Goal: Find specific page/section: Find specific page/section

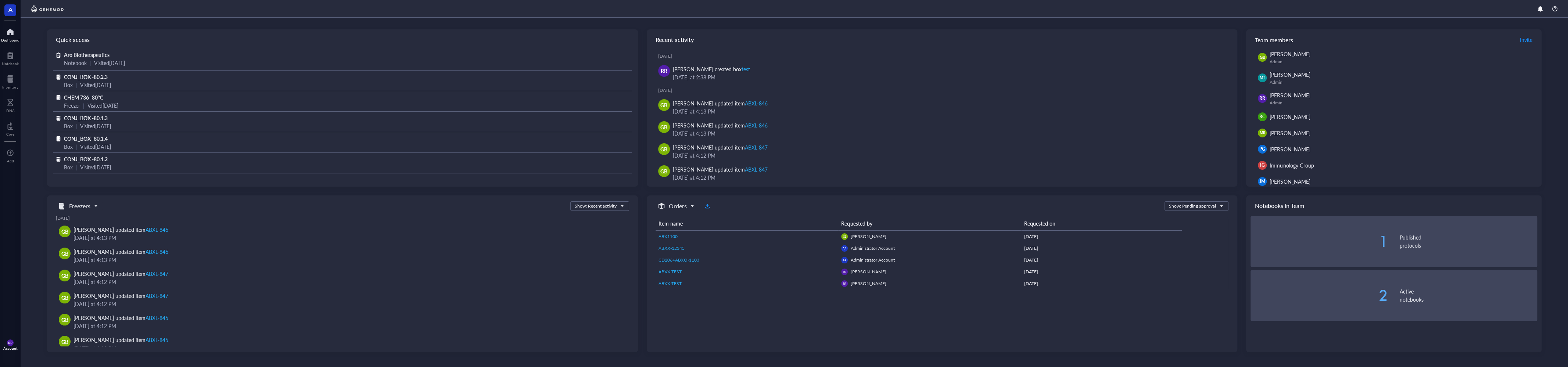
click at [21, 82] on div "Quick access Aro Biotherapeutics Notebook | Visited [DATE] CONJ_BOX -80.2.3 Box…" at bounding box center [794, 192] width 1547 height 349
click at [10, 79] on div at bounding box center [10, 79] width 16 height 12
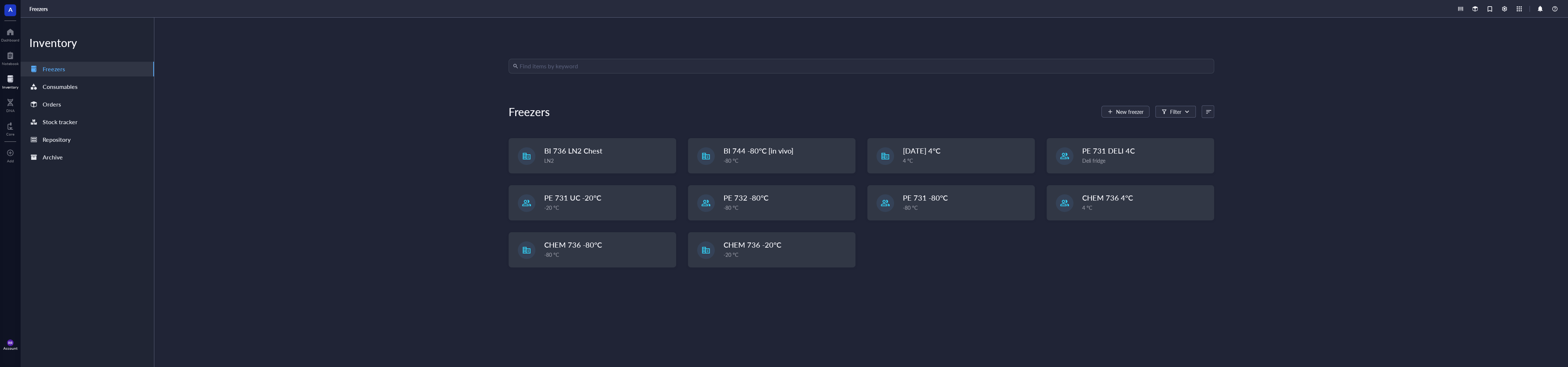
click at [566, 57] on div "Find items by keyword Freezers New freezer Filter BI 736 LN2 Chest LN2 BI 744 -…" at bounding box center [861, 192] width 1413 height 349
click at [573, 65] on input "search" at bounding box center [865, 66] width 690 height 14
type input "B"
type input "ABXXS-1"
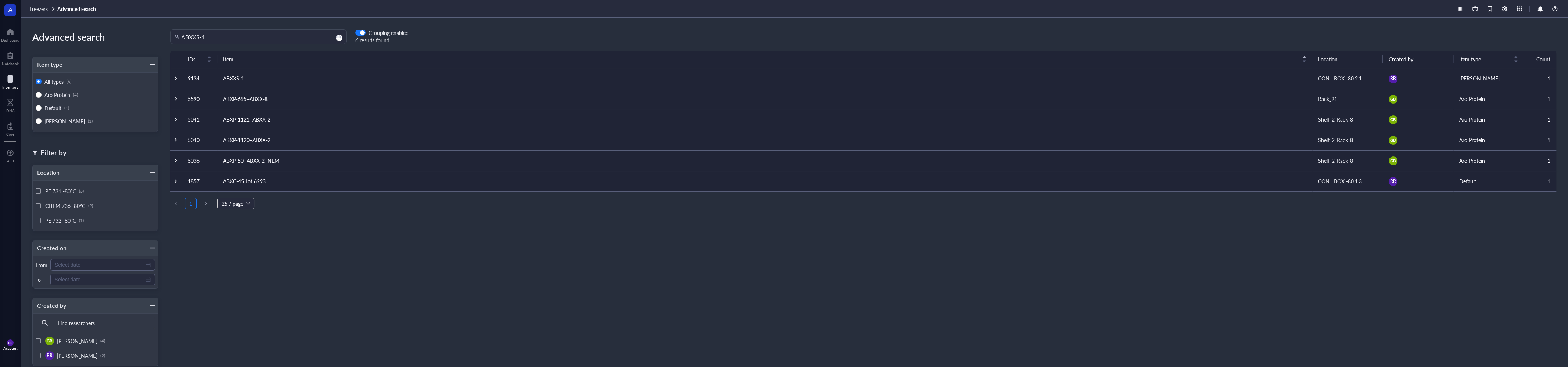
click at [573, 63] on div "Item" at bounding box center [765, 59] width 1083 height 9
click at [170, 80] on div "IDs Item Location Created by Item type Count 9134 ABXXS-1 CONJ_BOX -80.2.1 [PER…" at bounding box center [863, 196] width 1410 height 291
click at [178, 82] on td at bounding box center [176, 79] width 12 height 21
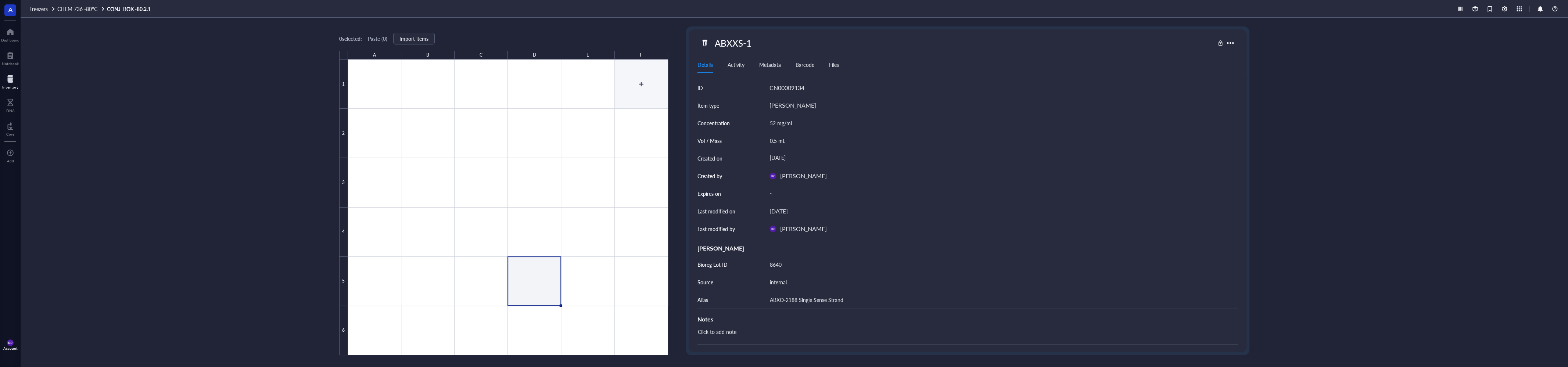
type textarea "Keep everyone on the same page…"
click at [737, 46] on div "ABXXS-1" at bounding box center [733, 43] width 43 height 15
click at [740, 44] on input "ABXXS-1" at bounding box center [735, 43] width 46 height 15
type input "ABXSS-1"
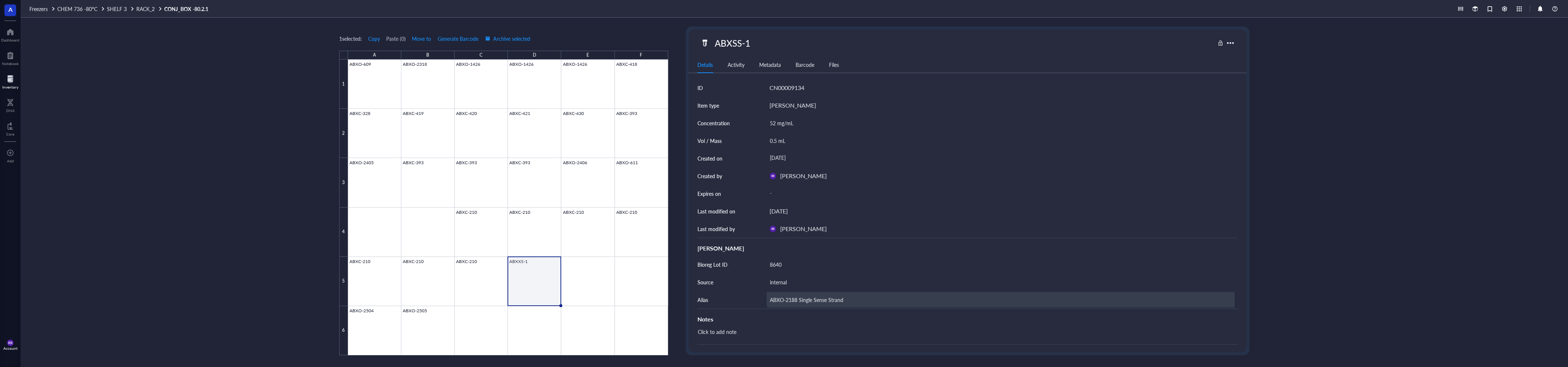
click at [793, 299] on div "ABXO-2188 Single Sense Strand" at bounding box center [1000, 299] width 468 height 15
click at [791, 298] on textarea "ABXO-2188 Single Sense Strand" at bounding box center [1001, 304] width 467 height 26
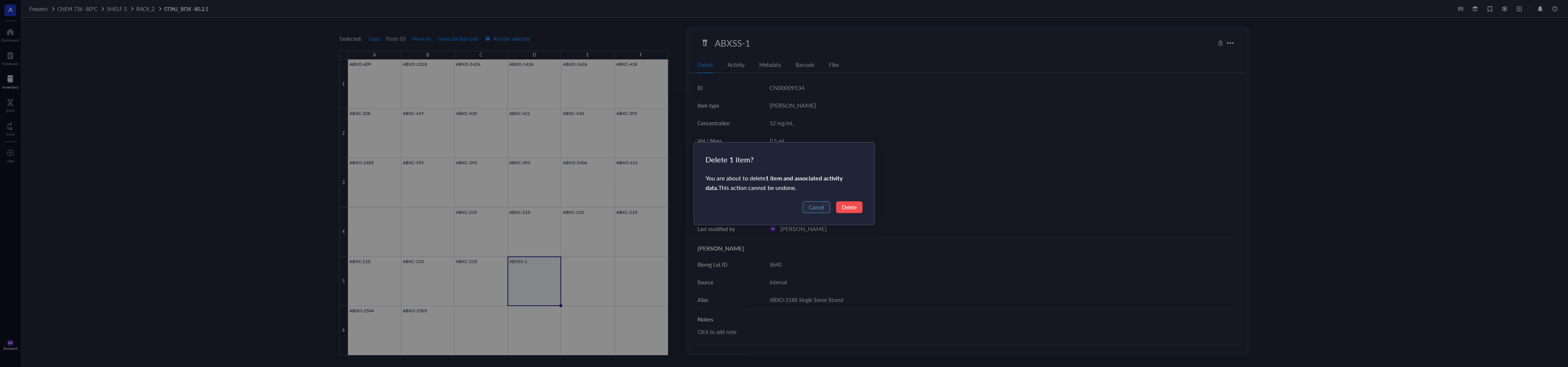
click at [815, 203] on span "Cancel" at bounding box center [816, 207] width 15 height 8
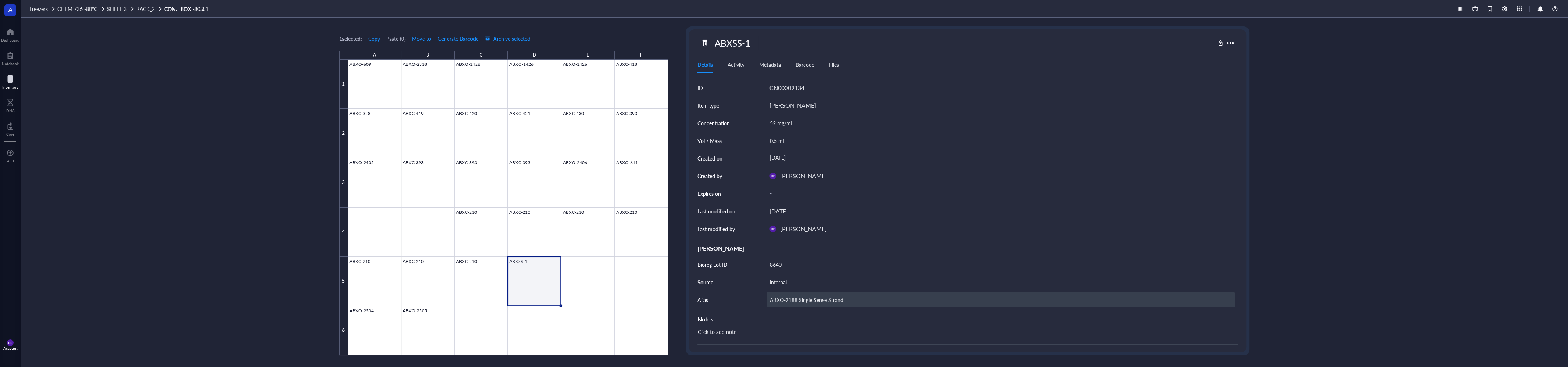
click at [788, 301] on div "ABXO-2188 Single Sense Strand" at bounding box center [1000, 299] width 468 height 15
click at [792, 299] on textarea "ABXO-2188 Single Sense Strand" at bounding box center [1001, 304] width 467 height 26
type textarea "ABXO-2288 Single Sense Strand"
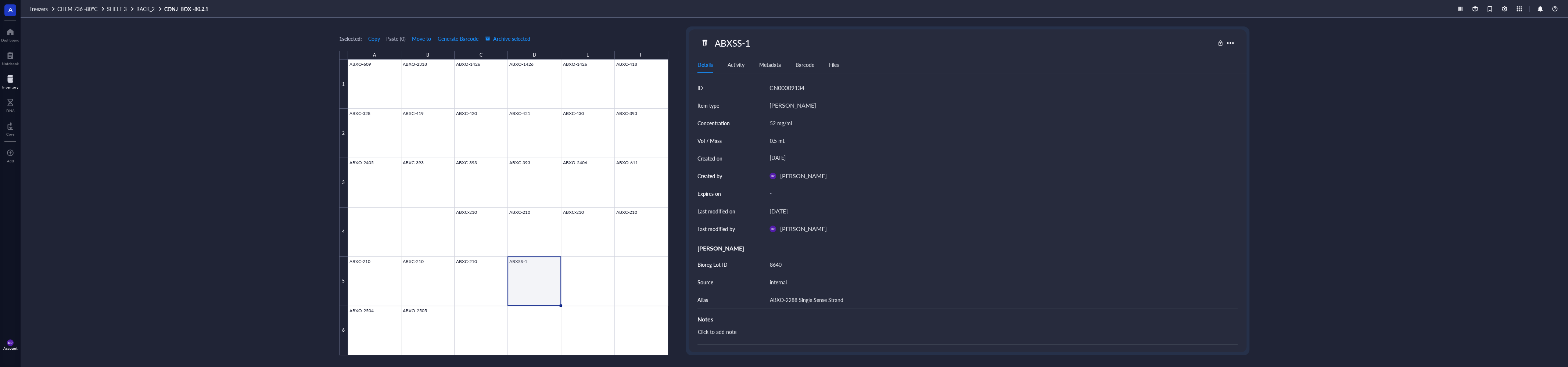
click at [610, 39] on div "1 selected: Copy Paste ( 0 ) Move to Generate Barcode Archive selected" at bounding box center [503, 38] width 329 height 7
click at [1317, 192] on div "1 selected: Copy Paste ( 0 ) Move to Generate Barcode Archive selected A B C D …" at bounding box center [794, 192] width 1547 height 349
click at [1230, 43] on div at bounding box center [1231, 43] width 11 height 11
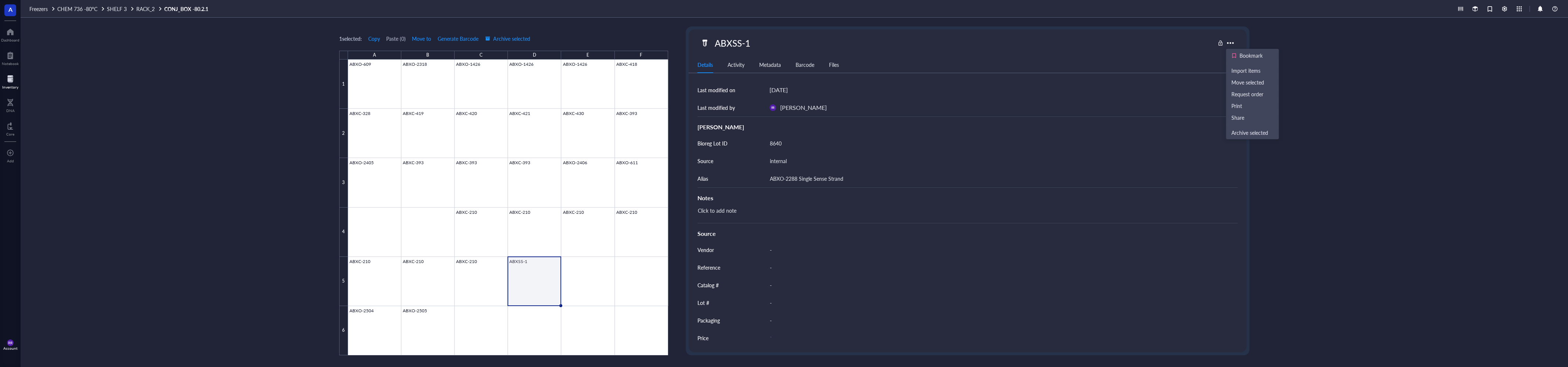
click at [1367, 72] on div "1 selected: Copy Paste ( 0 ) Move to Generate Barcode Archive selected A B C D …" at bounding box center [794, 192] width 1547 height 349
click at [12, 15] on div "A" at bounding box center [10, 10] width 21 height 21
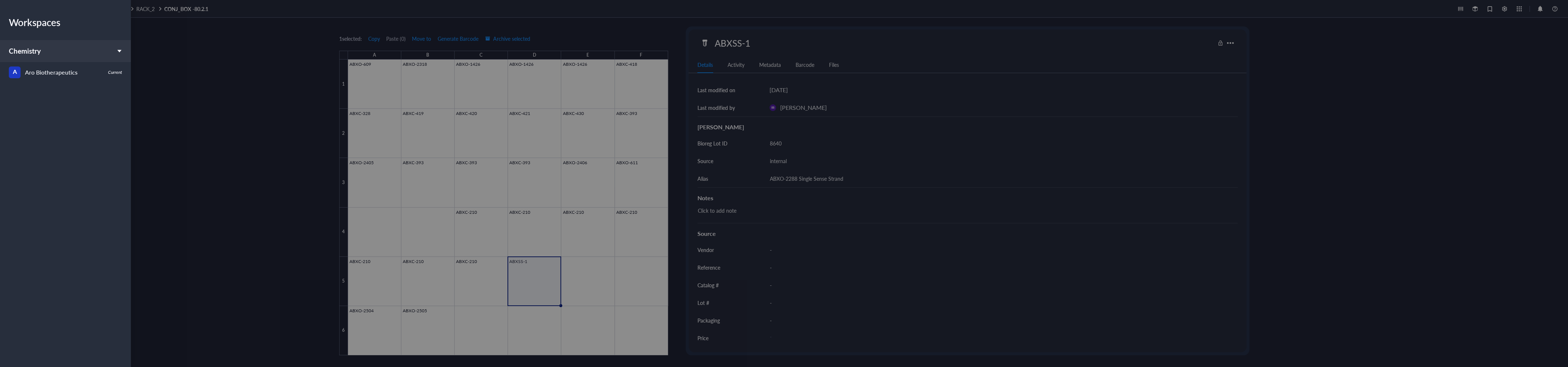
click at [178, 86] on div at bounding box center [784, 183] width 1568 height 367
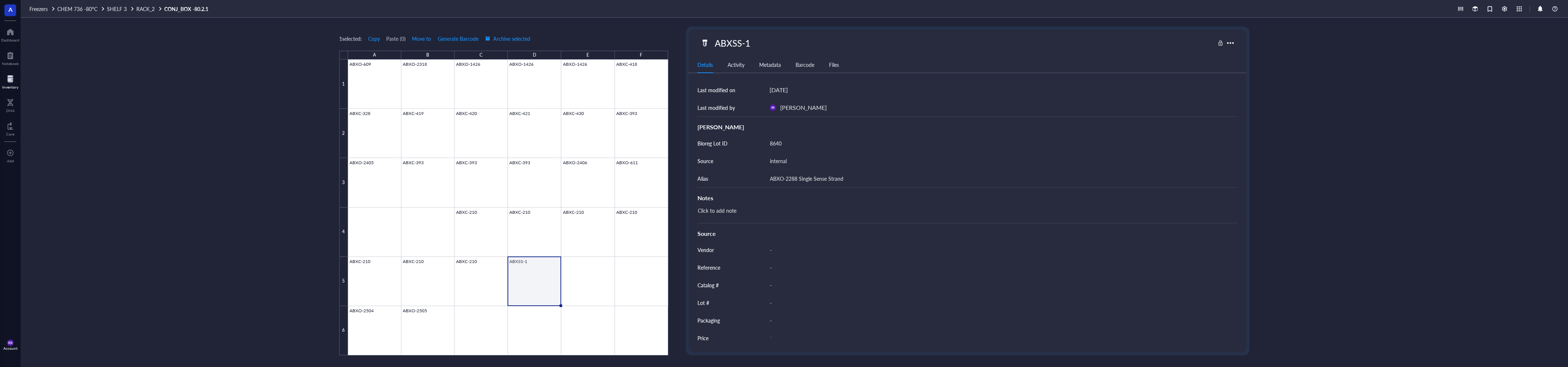
click at [9, 83] on div at bounding box center [10, 79] width 16 height 12
